Goal: Information Seeking & Learning: Learn about a topic

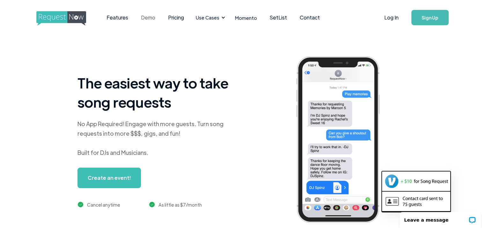
click at [138, 16] on link "Demo" at bounding box center [148, 18] width 27 height 20
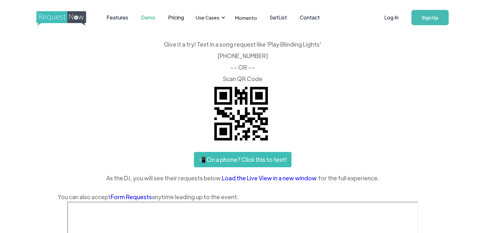
click at [192, 83] on div "Give it a try! Text in a song request like 'Play Blinding Lights' ‍ [PHONE_NUMB…" at bounding box center [243, 121] width 370 height 160
click at [264, 155] on link "📲 On a phone? Click this to text!" at bounding box center [243, 159] width 98 height 15
click at [174, 14] on link "Pricing" at bounding box center [176, 18] width 29 height 20
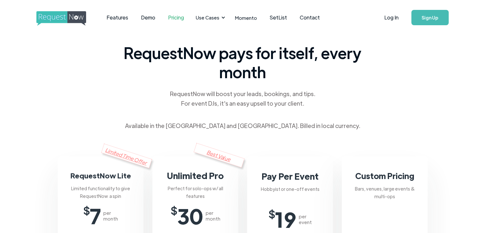
click at [144, 65] on span "RequestNow pays for itself, every month" at bounding box center [242, 62] width 242 height 38
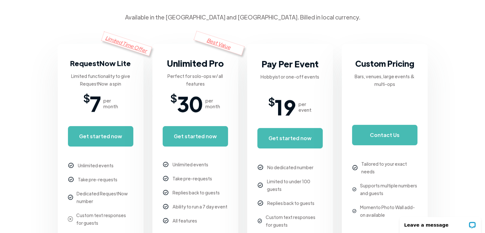
scroll to position [153, 0]
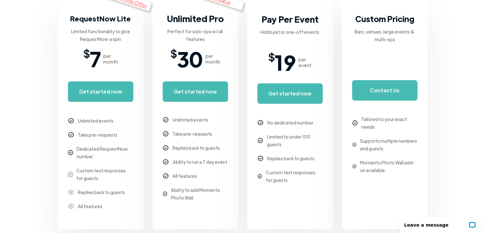
click at [149, 69] on div "Limited Time Offer RequestNow Lite Limited functionality to give RequestNow a s…" at bounding box center [243, 114] width 370 height 230
